Goal: Information Seeking & Learning: Learn about a topic

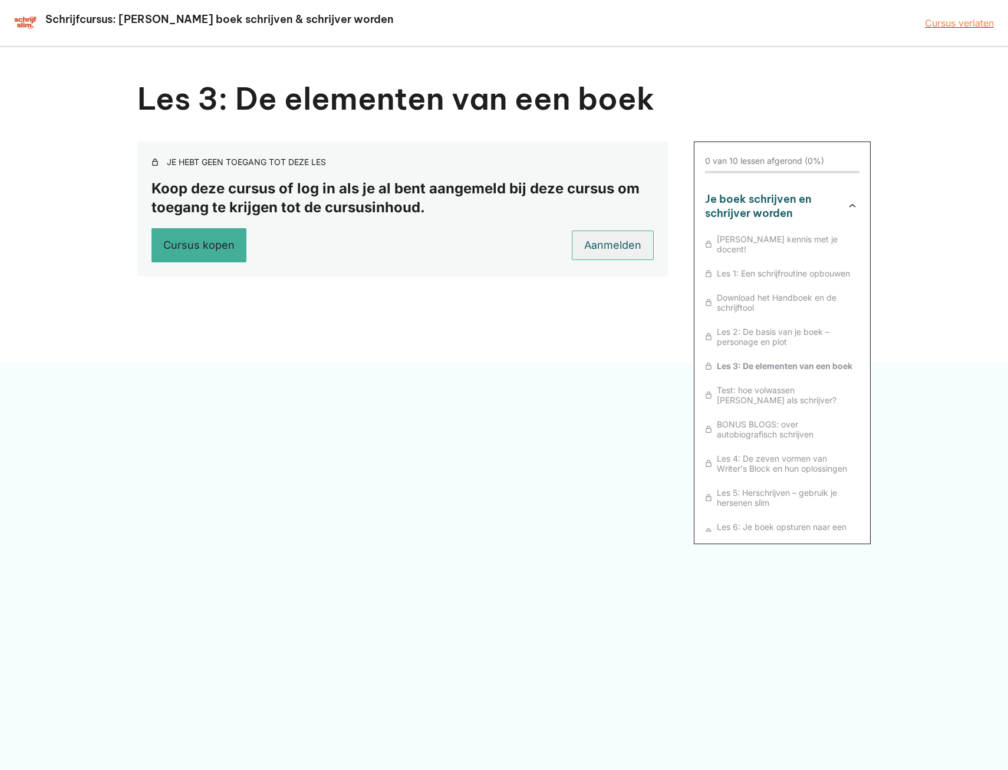
click at [635, 247] on link "Aanmelden" at bounding box center [613, 244] width 82 height 29
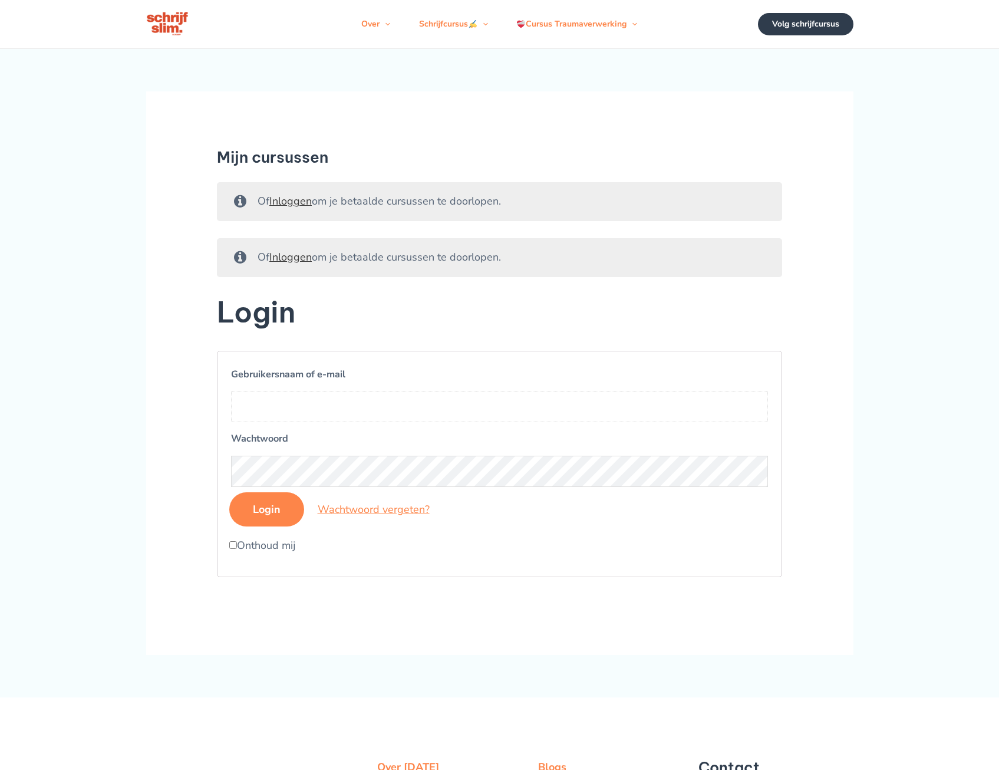
click at [268, 414] on input "Gebruikersnaam of e-mail" at bounding box center [499, 406] width 537 height 31
type input "soonduk.suh@outlook.com"
click at [257, 514] on input "Login" at bounding box center [266, 509] width 75 height 34
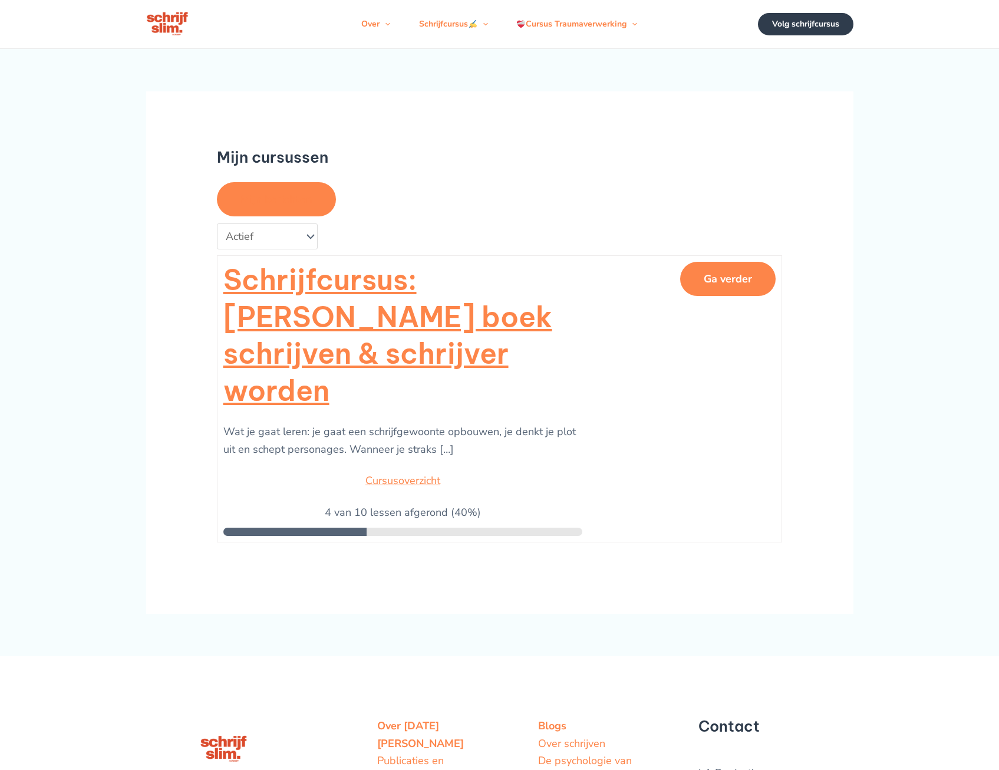
click at [745, 282] on button "Ga verder" at bounding box center [727, 279] width 95 height 34
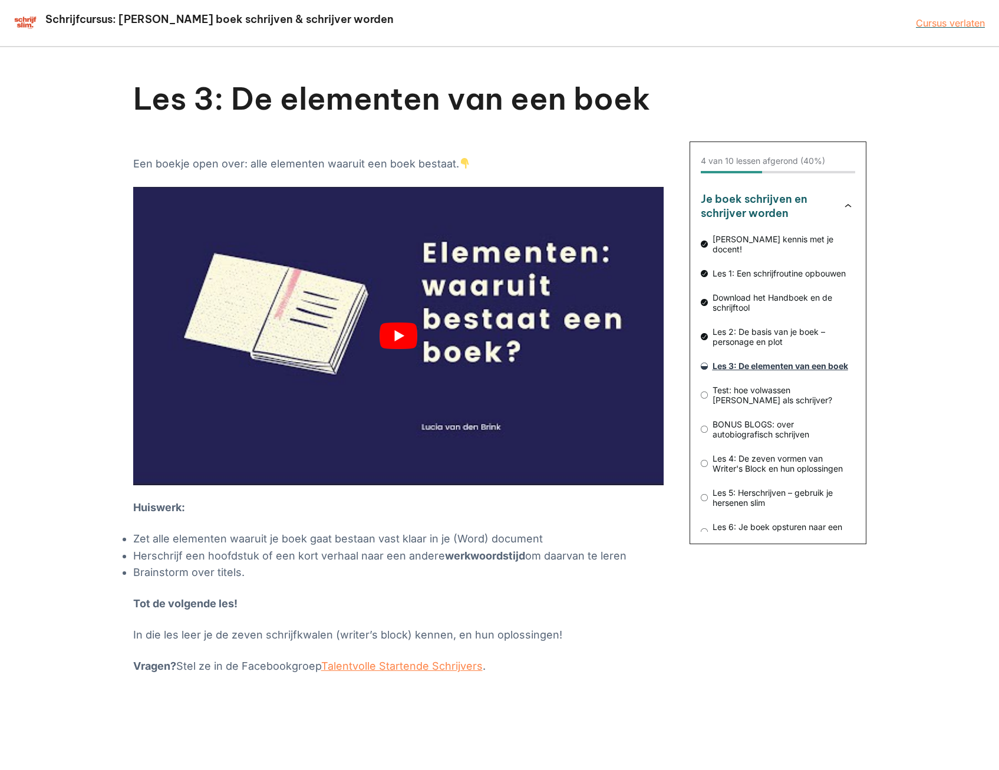
click at [752, 361] on span "Les 3: De elementen van een boek" at bounding box center [781, 366] width 147 height 10
click at [395, 330] on button "play Youtube video" at bounding box center [398, 336] width 530 height 298
